Goal: Check status: Check status

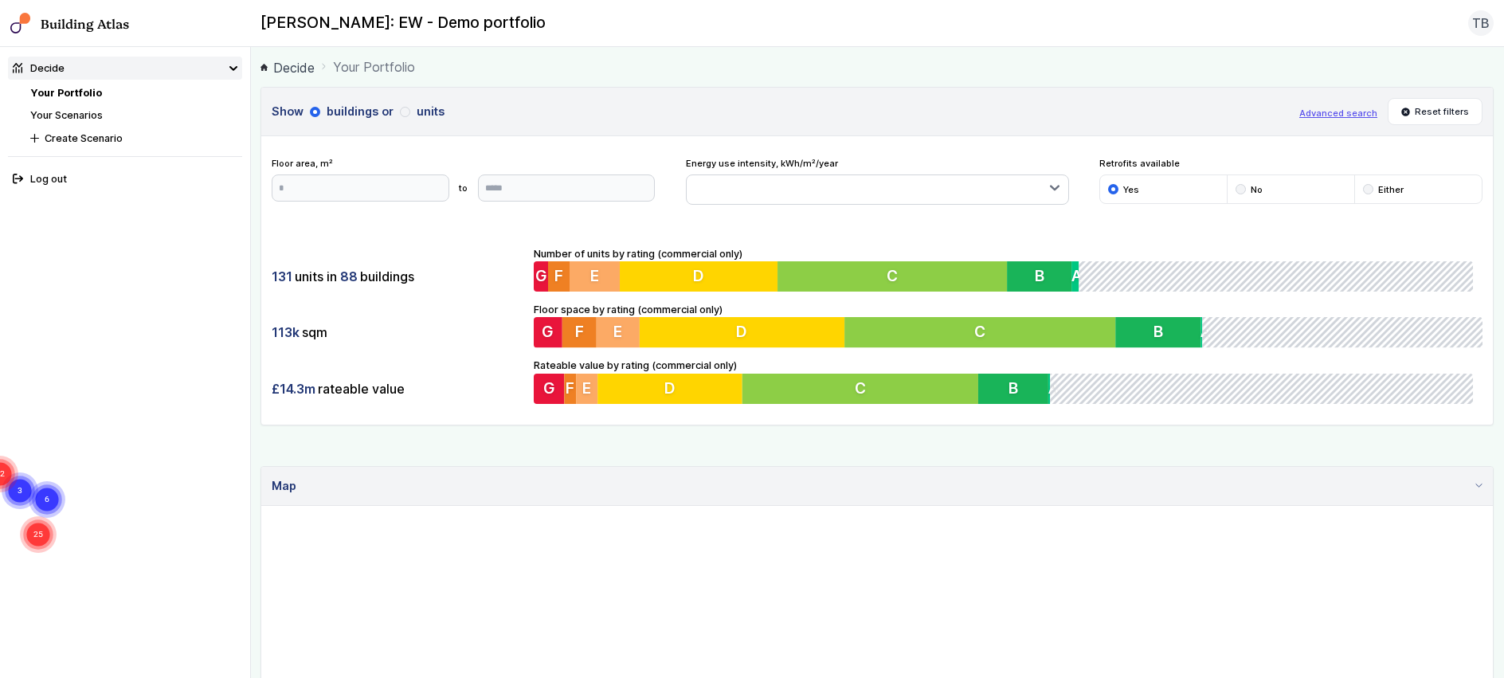
drag, startPoint x: 565, startPoint y: 388, endPoint x: 498, endPoint y: 262, distance: 142.5
click at [504, 209] on div "Show buildings or units Advanced search Reset filters Floor area, m² to Update …" at bounding box center [876, 256] width 1233 height 338
drag, startPoint x: 505, startPoint y: 329, endPoint x: 444, endPoint y: 209, distance: 134.3
click at [444, 209] on div "Show buildings or units Advanced search Reset filters Floor area, m² to Update …" at bounding box center [876, 256] width 1233 height 338
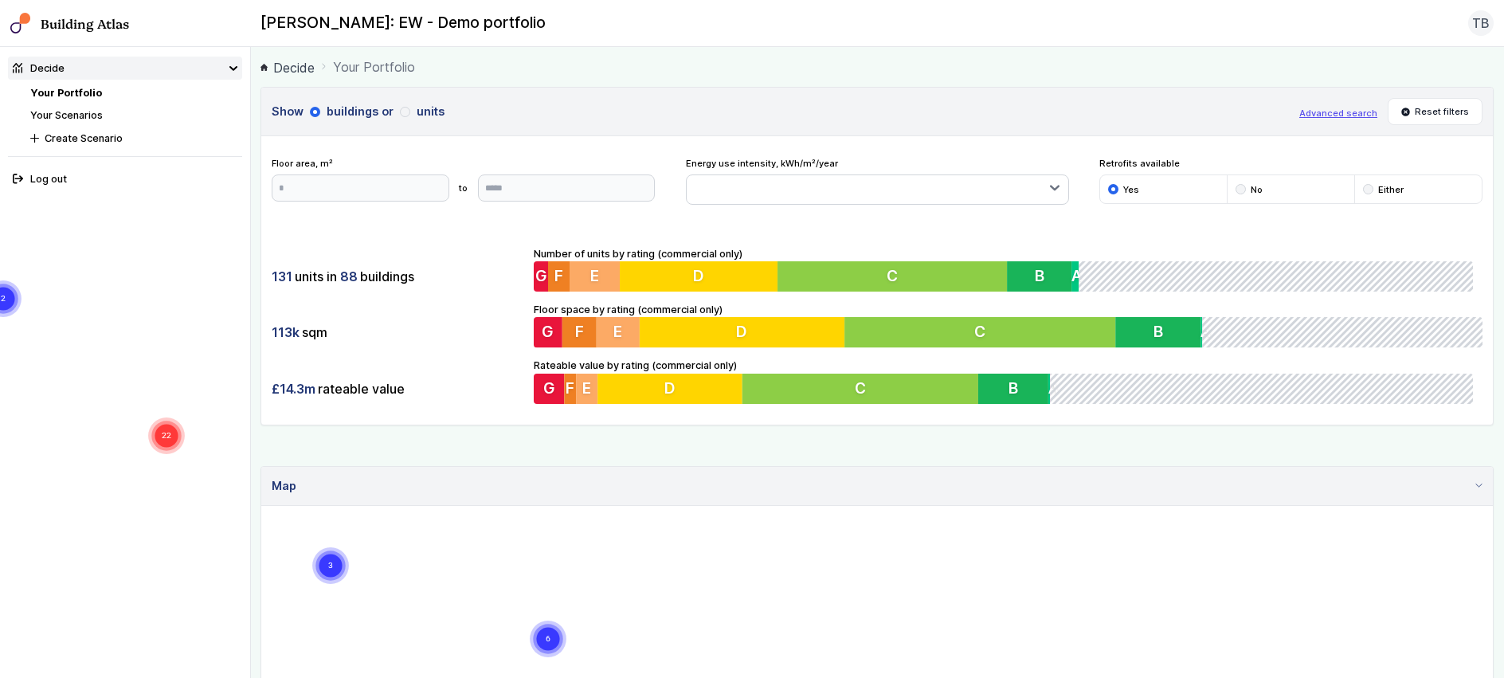
drag, startPoint x: 882, startPoint y: 590, endPoint x: 839, endPoint y: 530, distance: 73.1
click at [261, 506] on gmp-map "25 6 3 26 22 4 2" at bounding box center [261, 506] width 0 height 0
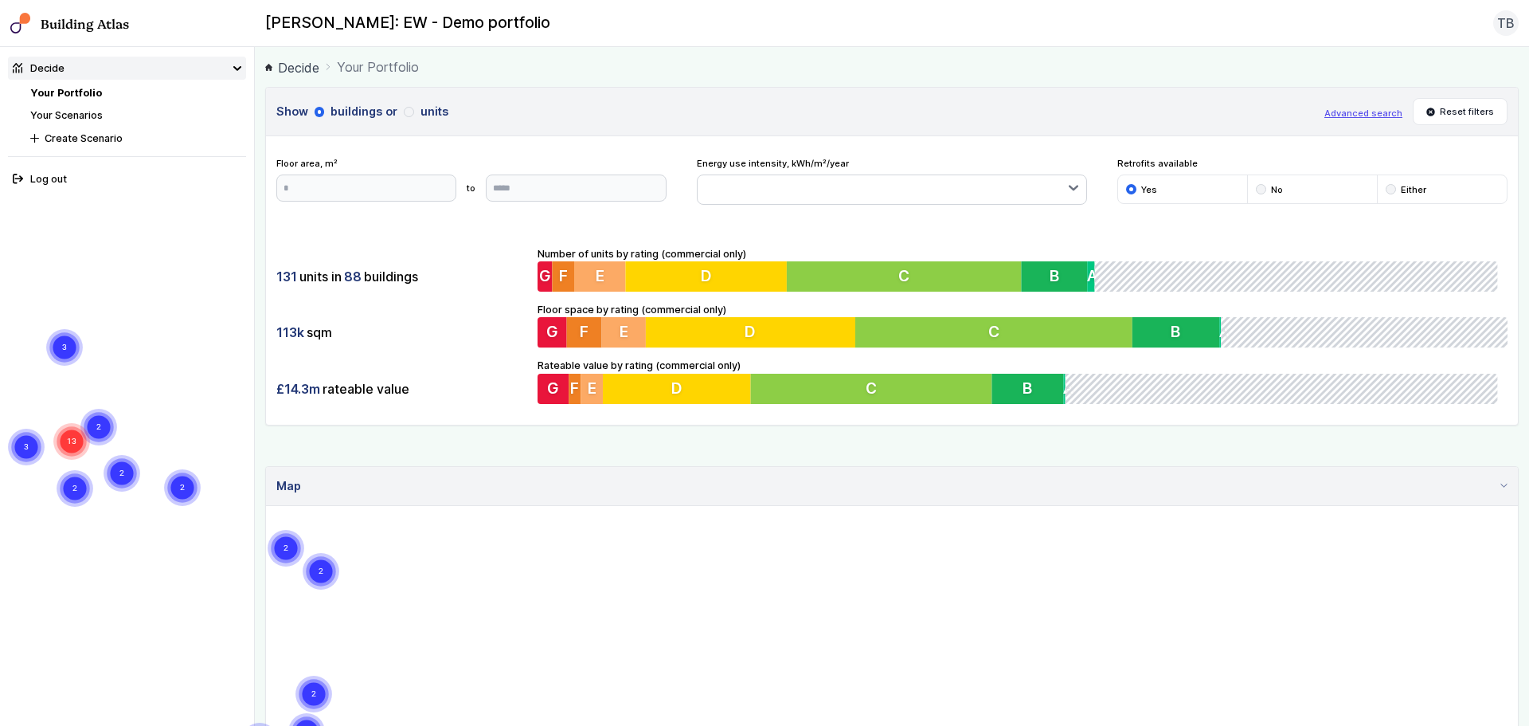
drag, startPoint x: 759, startPoint y: 602, endPoint x: 710, endPoint y: 600, distance: 48.6
click at [266, 506] on gmp-map "2 3 9 5 2 2 2 2 2 2 2 4 2 13 3 3 2 10 3 2 3" at bounding box center [266, 506] width 0 height 0
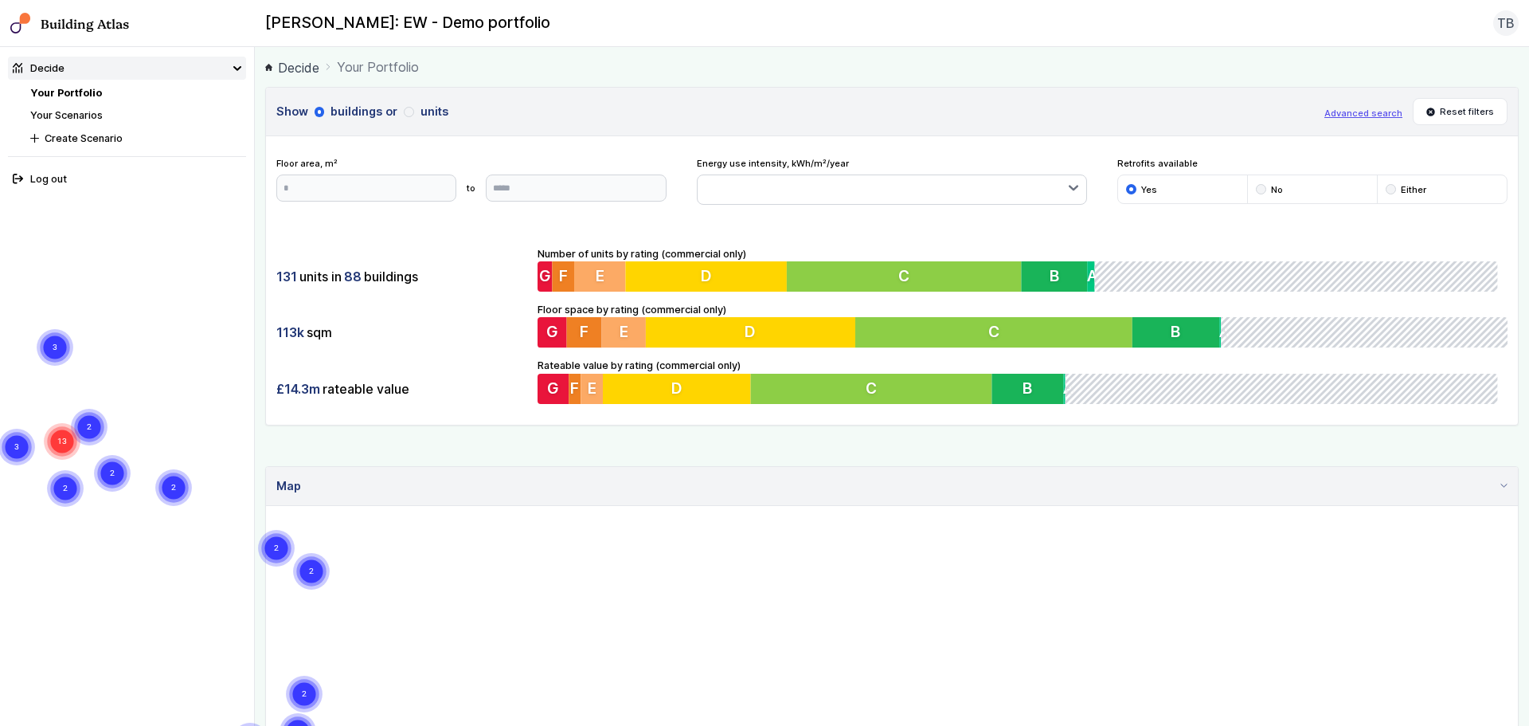
click at [80, 109] on link "Your Scenarios" at bounding box center [66, 115] width 72 height 12
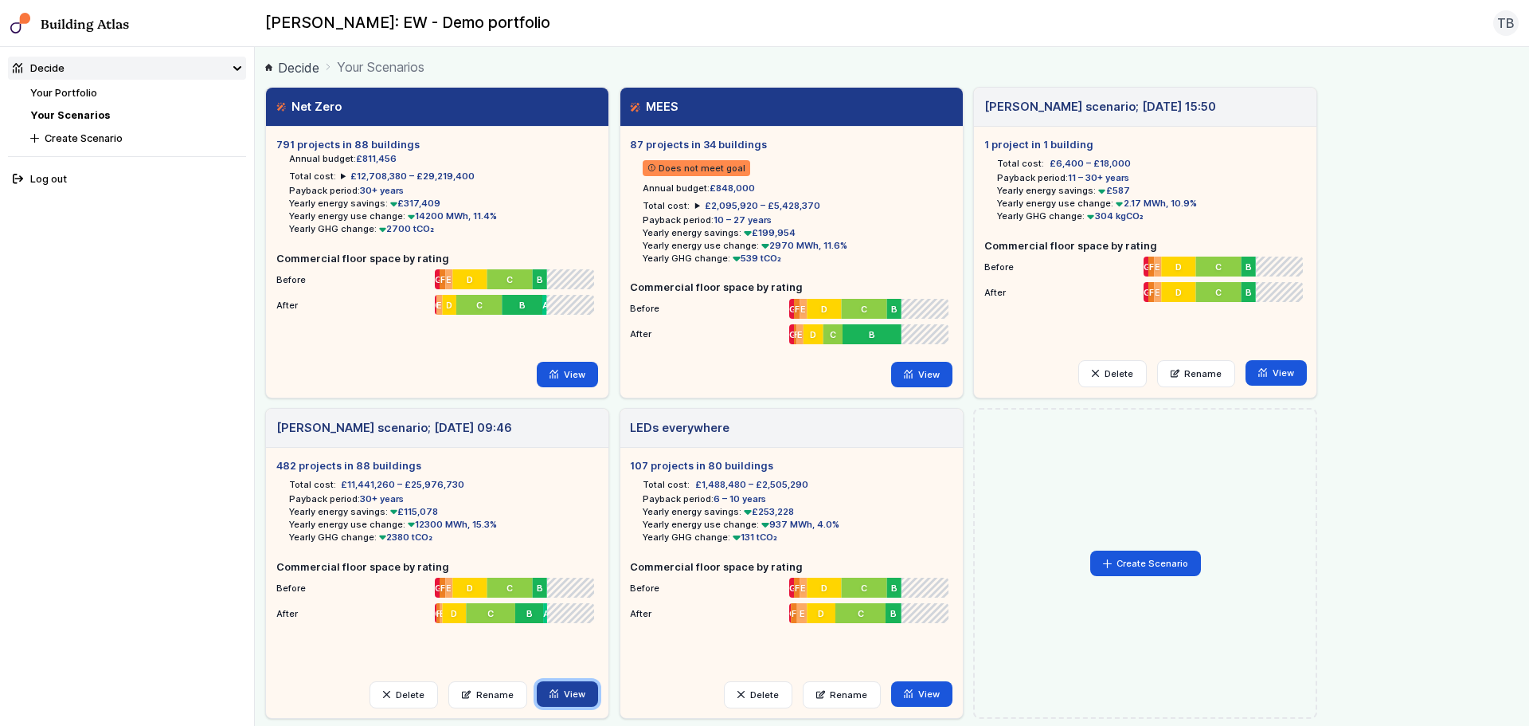
click at [560, 677] on link "View" at bounding box center [567, 693] width 61 height 25
